Goal: Information Seeking & Learning: Understand process/instructions

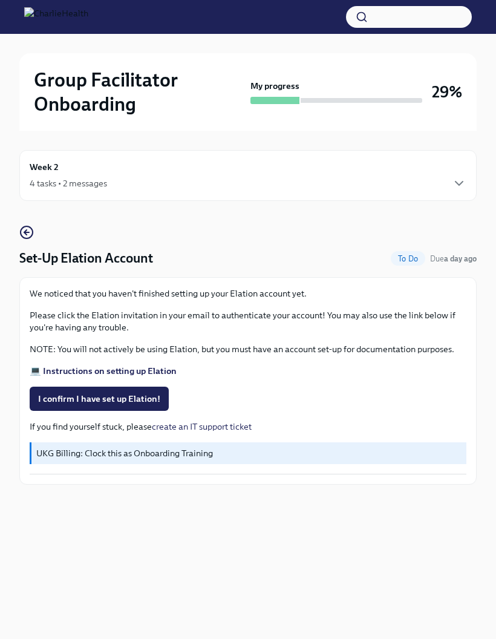
scroll to position [48, 0]
click at [151, 393] on span "I confirm I have set up Elation!" at bounding box center [99, 399] width 122 height 12
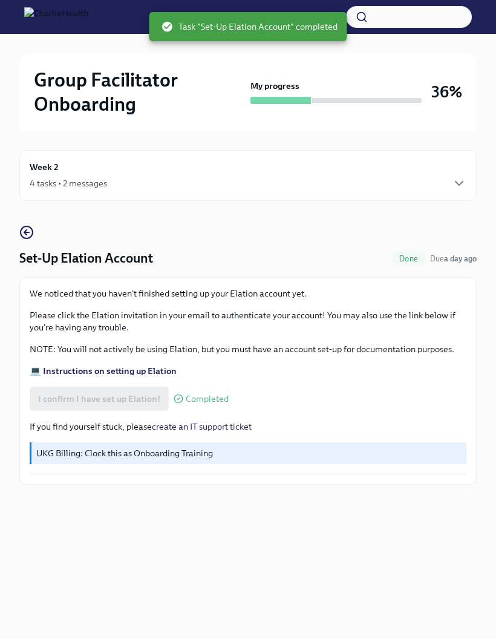
click at [275, 442] on div "UKG Billing: Clock this as Onboarding Training" at bounding box center [248, 453] width 437 height 22
click at [465, 177] on icon "button" at bounding box center [459, 183] width 15 height 15
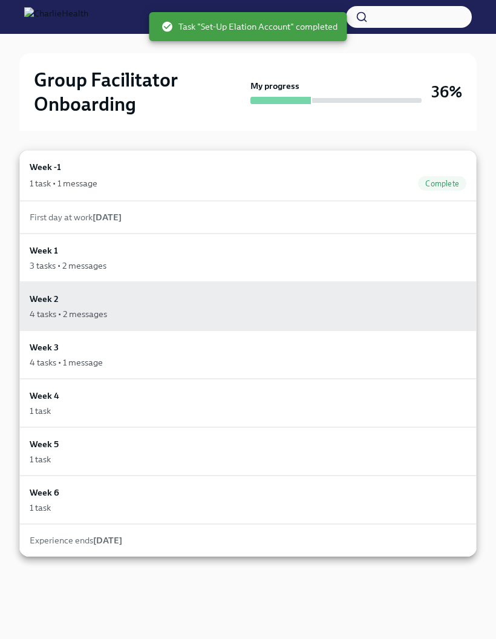
click at [229, 310] on div "4 tasks • 2 messages" at bounding box center [248, 314] width 437 height 12
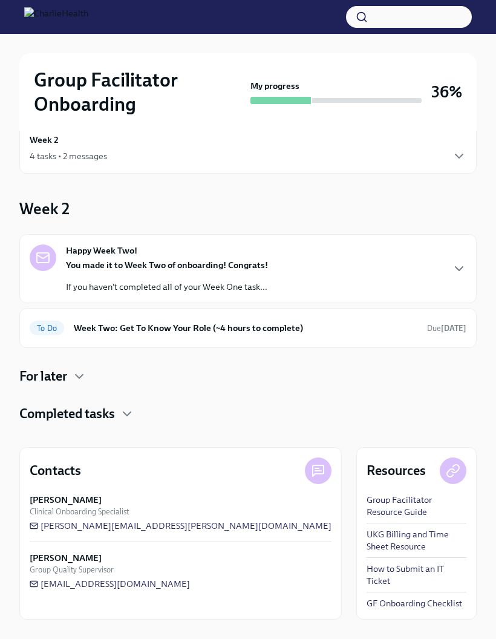
scroll to position [42, 0]
click at [453, 261] on icon "button" at bounding box center [459, 268] width 15 height 15
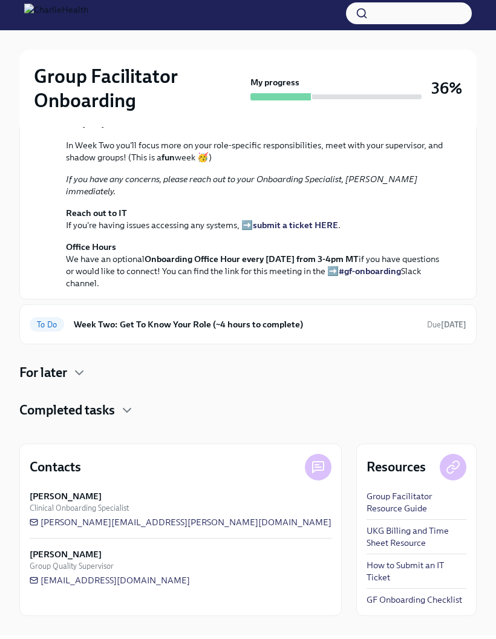
scroll to position [412, 0]
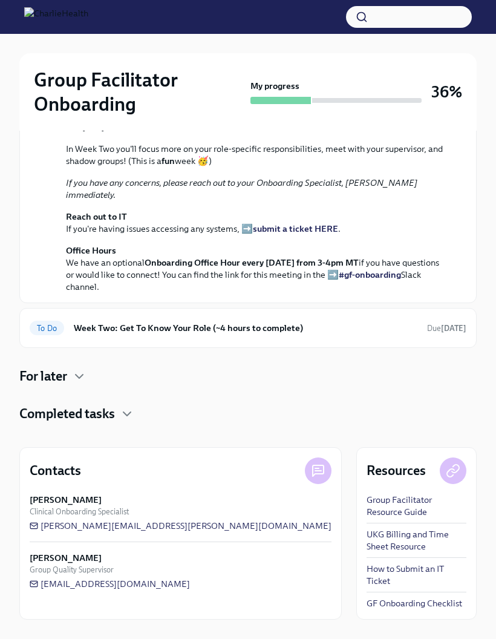
click at [385, 335] on h6 "Week Two: Get To Know Your Role (~4 hours to complete)" at bounding box center [246, 327] width 344 height 13
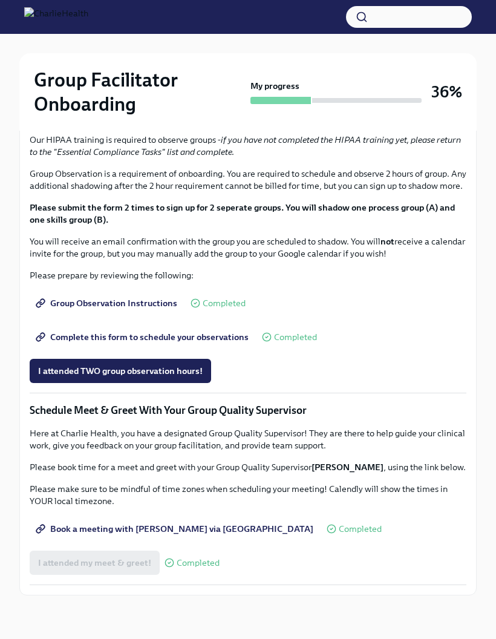
scroll to position [836, 0]
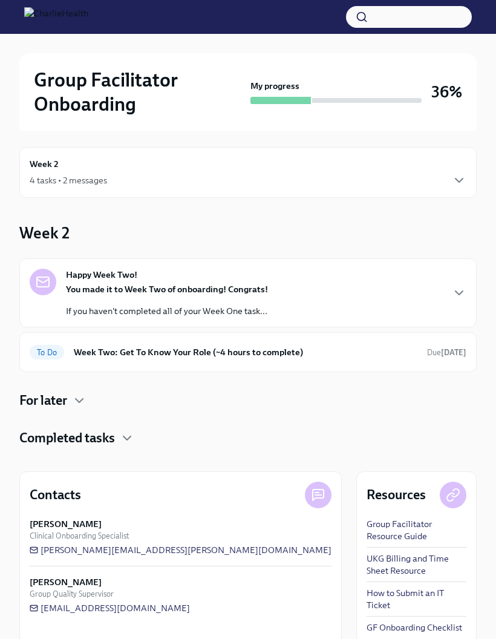
scroll to position [2, 0]
click at [379, 553] on link "UKG Billing and Time Sheet Resource" at bounding box center [417, 565] width 100 height 24
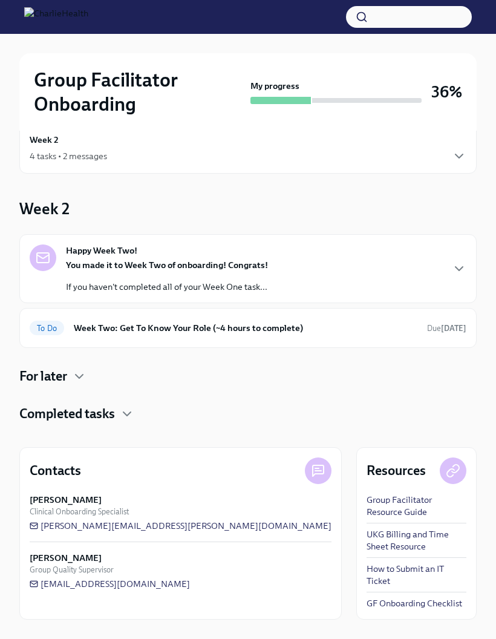
scroll to position [48, 0]
click at [389, 321] on h6 "Week Two: Get To Know Your Role (~4 hours to complete)" at bounding box center [246, 327] width 344 height 13
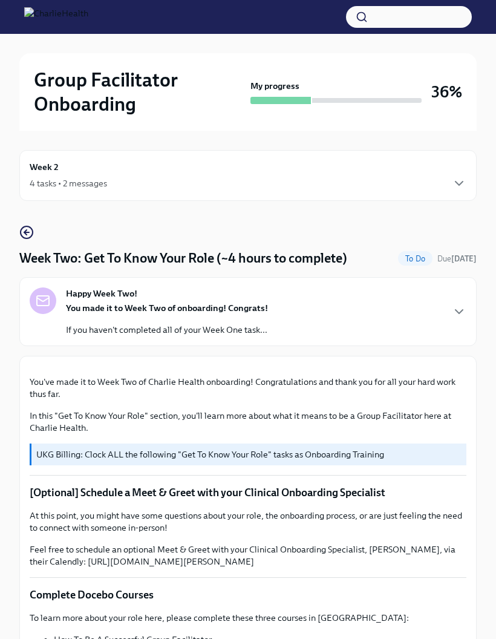
click at [423, 319] on div "Happy Week Two! You made it to Week Two of onboarding! Congrats! If you haven't…" at bounding box center [248, 311] width 437 height 48
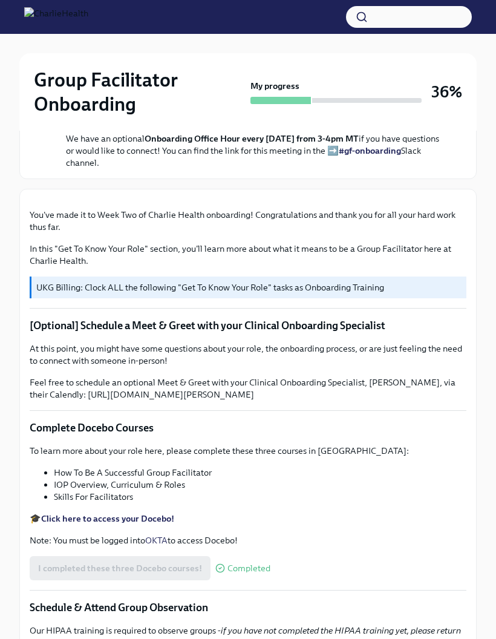
scroll to position [397, 0]
